Goal: Information Seeking & Learning: Understand process/instructions

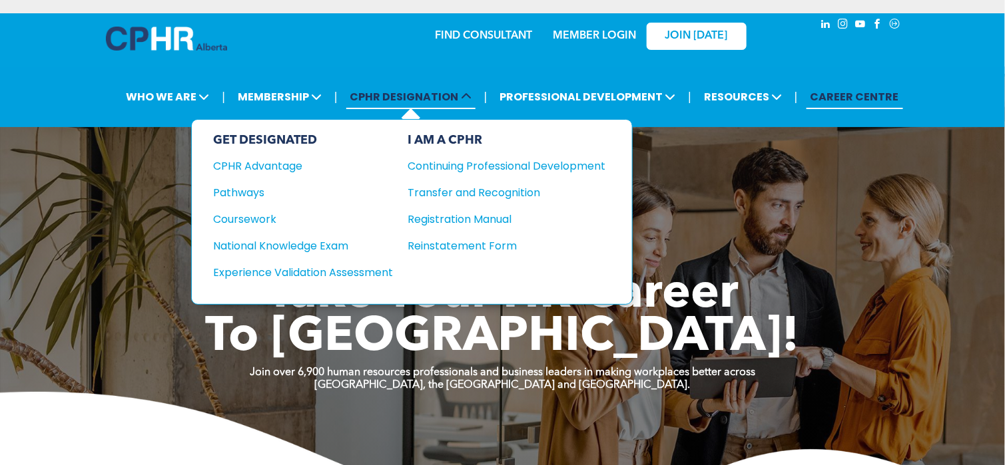
click at [394, 101] on span "CPHR DESIGNATION" at bounding box center [410, 97] width 129 height 25
click at [249, 187] on div "Pathways" at bounding box center [294, 192] width 162 height 17
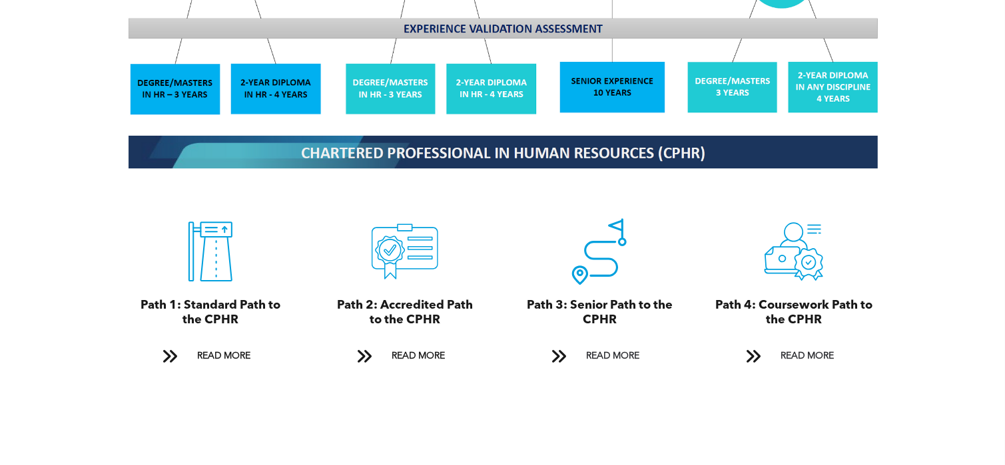
scroll to position [1465, 0]
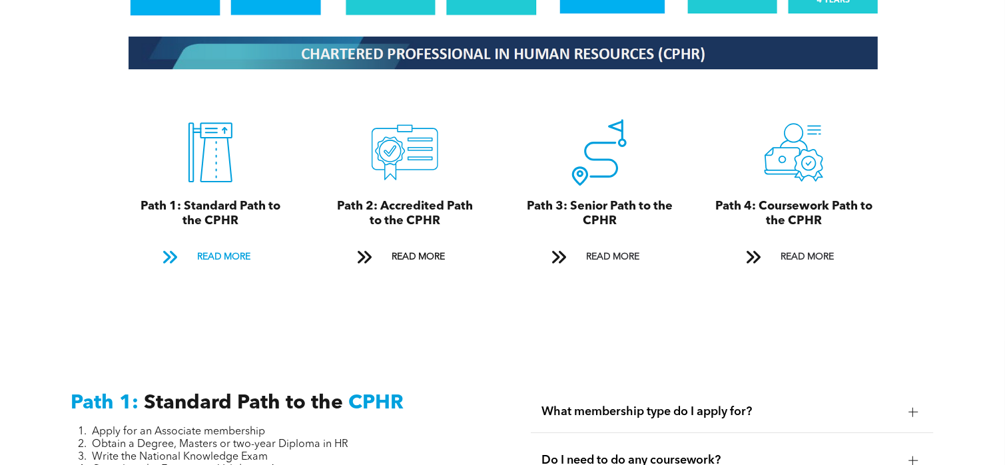
click at [209, 245] on span "READ MORE" at bounding box center [223, 257] width 63 height 25
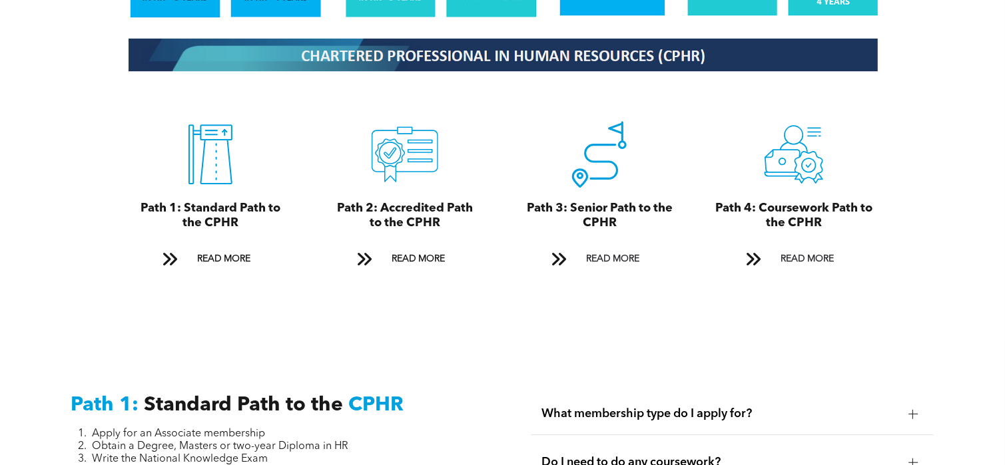
scroll to position [1458, 0]
